Goal: Task Accomplishment & Management: Manage account settings

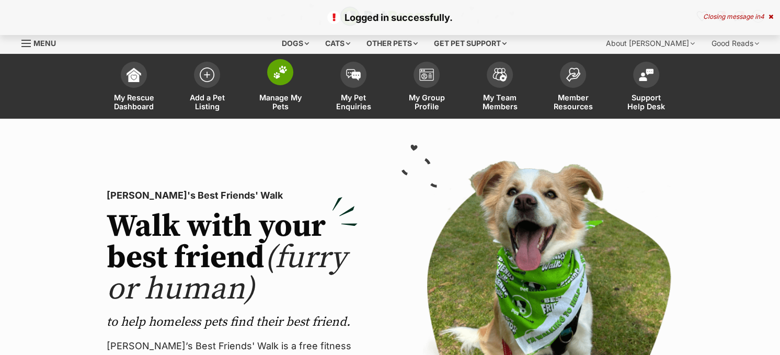
click at [281, 73] on img at bounding box center [280, 72] width 15 height 14
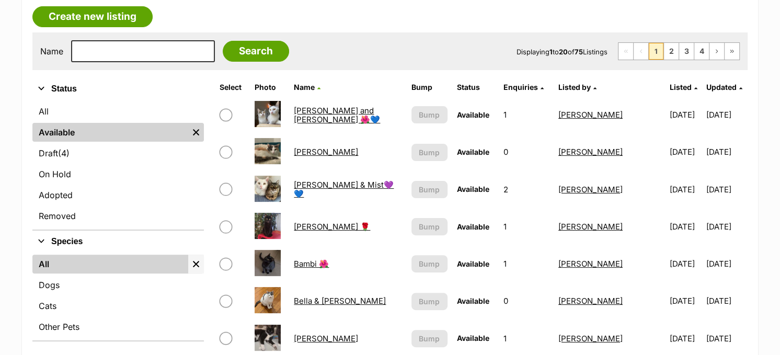
scroll to position [209, 0]
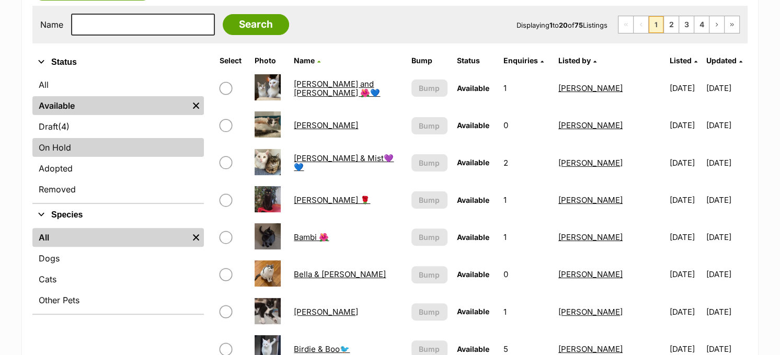
click at [120, 149] on link "On Hold" at bounding box center [118, 147] width 172 height 19
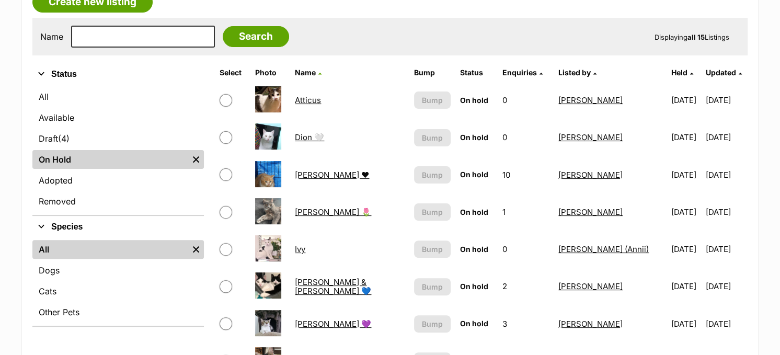
scroll to position [366, 0]
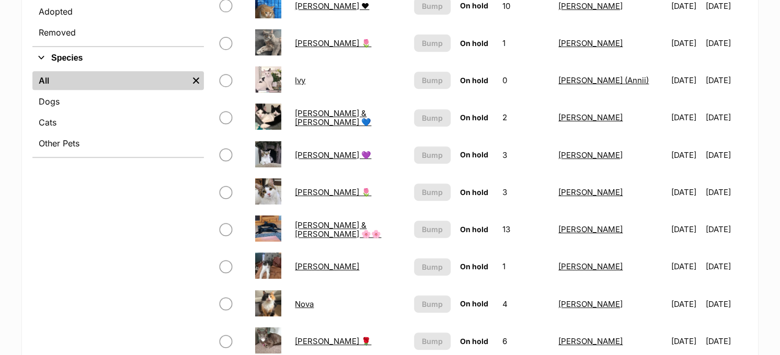
click at [226, 111] on input "checkbox" at bounding box center [226, 117] width 13 height 13
click at [230, 111] on input "checkbox" at bounding box center [226, 117] width 13 height 13
checkbox input "false"
click at [323, 115] on link "Jake & Jasper 💙" at bounding box center [333, 117] width 76 height 19
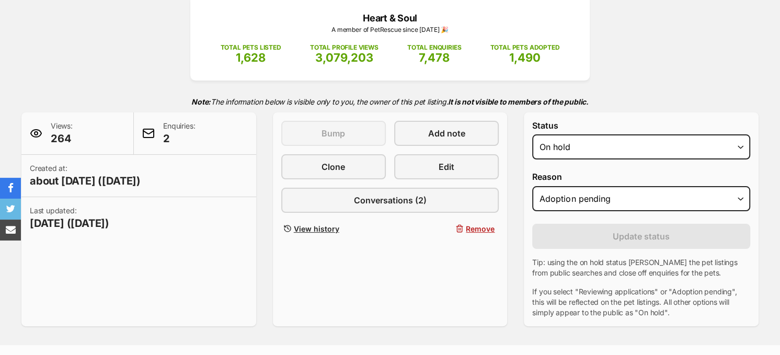
scroll to position [157, 0]
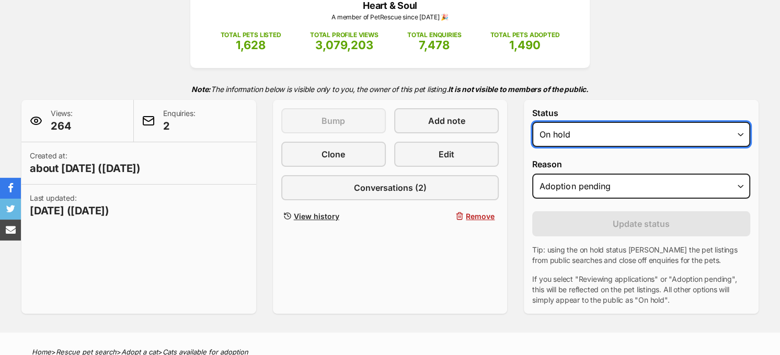
click at [627, 123] on select "Draft - not available as listing has enquires Available On hold Adopted" at bounding box center [641, 134] width 218 height 25
select select "active"
click at [532, 122] on select "Draft - not available as listing has enquires Available On hold Adopted" at bounding box center [641, 134] width 218 height 25
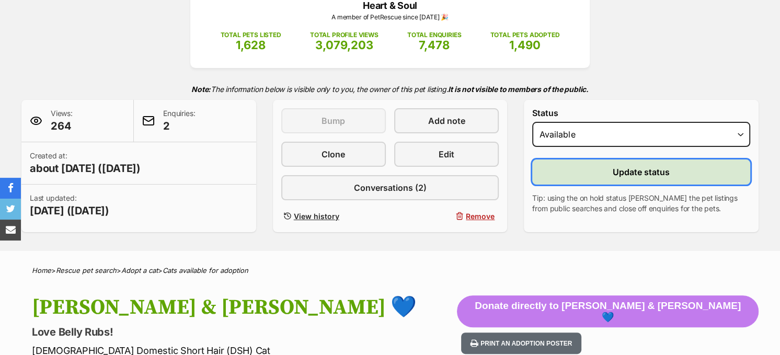
click at [628, 174] on span "Update status" at bounding box center [641, 172] width 57 height 13
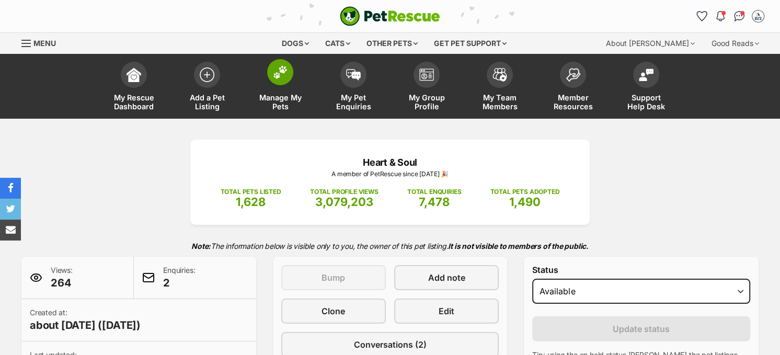
click at [282, 77] on img at bounding box center [280, 72] width 15 height 14
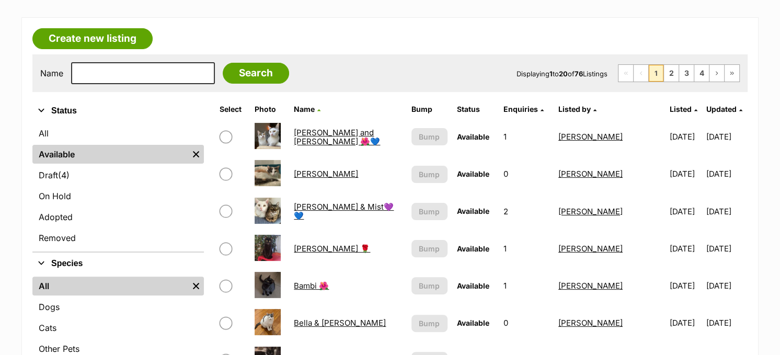
scroll to position [157, 0]
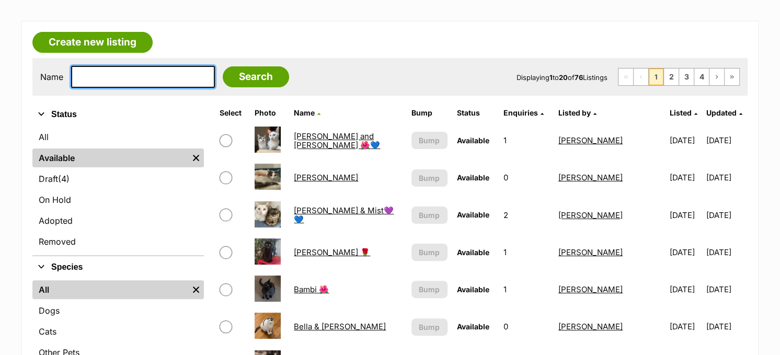
click at [141, 80] on input "text" at bounding box center [143, 77] width 144 height 22
type input "jake"
click at [223, 66] on input "Search" at bounding box center [256, 76] width 66 height 21
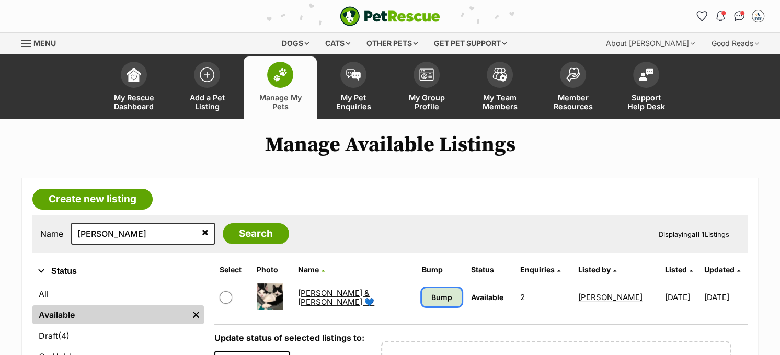
click at [422, 294] on link "Bump" at bounding box center [442, 297] width 40 height 18
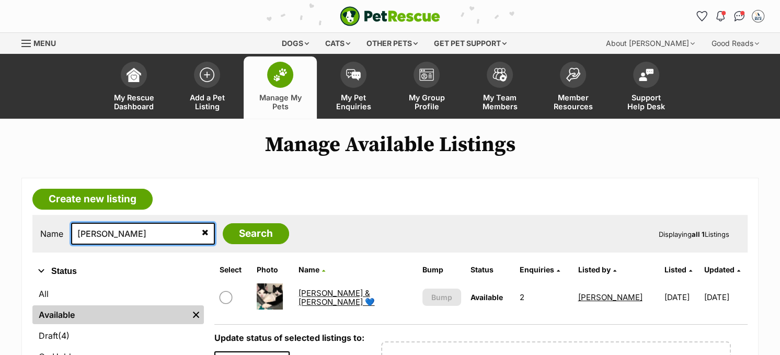
drag, startPoint x: 97, startPoint y: 236, endPoint x: 70, endPoint y: 233, distance: 27.3
click at [70, 233] on div "Name jake Search" at bounding box center [164, 234] width 249 height 22
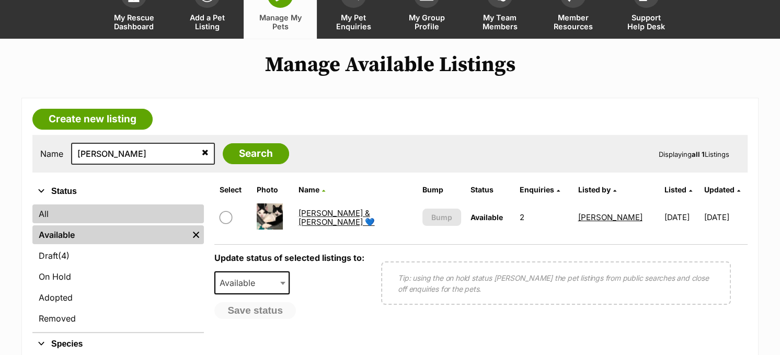
scroll to position [105, 0]
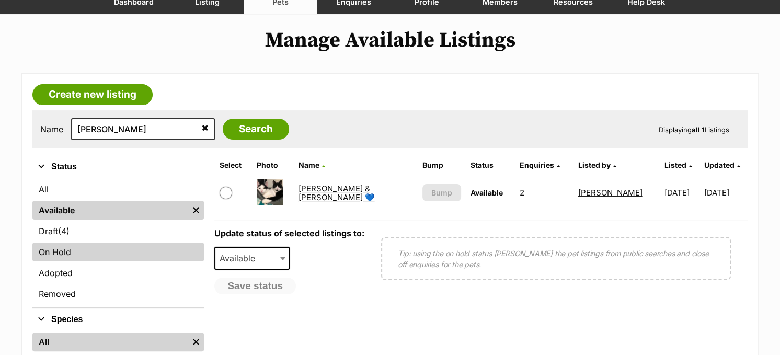
click at [87, 245] on link "On Hold" at bounding box center [118, 252] width 172 height 19
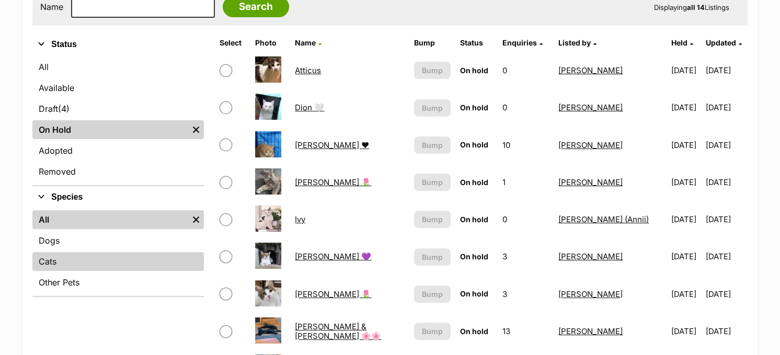
scroll to position [209, 0]
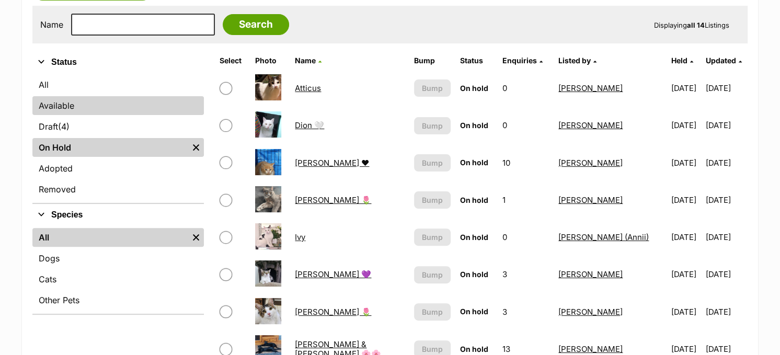
click at [111, 104] on link "Available" at bounding box center [118, 105] width 172 height 19
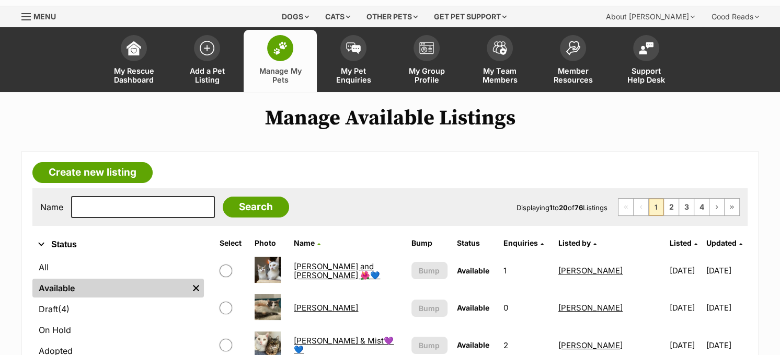
scroll to position [52, 0]
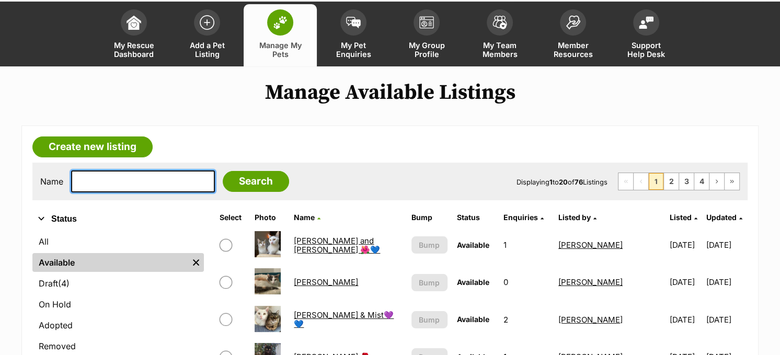
click at [162, 181] on input "text" at bounding box center [143, 182] width 144 height 22
type input "kayden"
click at [223, 171] on input "Search" at bounding box center [256, 181] width 66 height 21
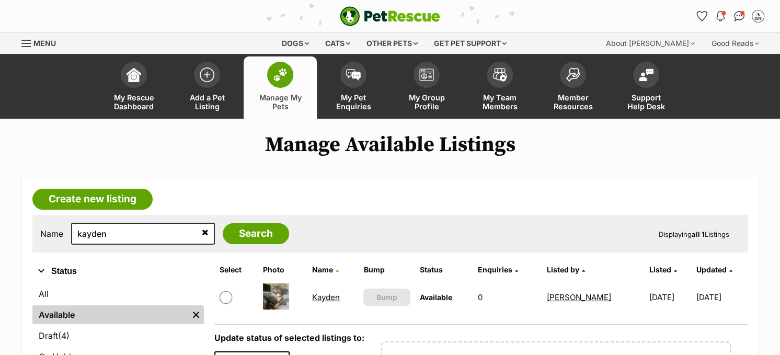
click at [327, 292] on link "Kayden" at bounding box center [326, 297] width 28 height 10
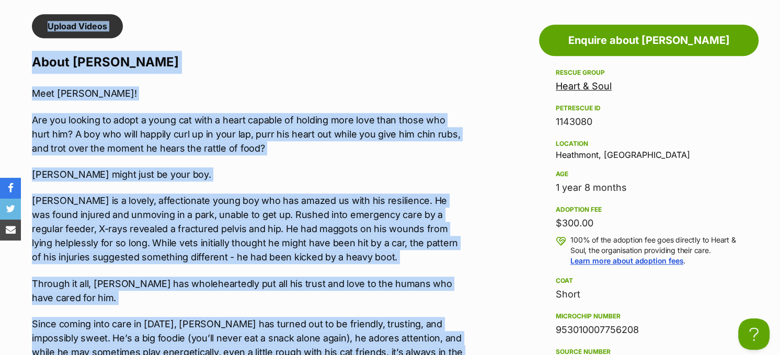
scroll to position [889, 0]
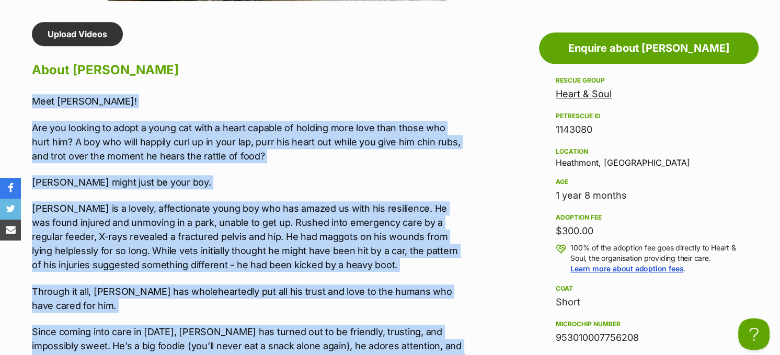
drag, startPoint x: 310, startPoint y: 264, endPoint x: 17, endPoint y: 115, distance: 328.4
copy div "Lore Ipsumd! Sit ame consect ad elits d eiusm tem inci u labor etdolor ma aliqu…"
